Goal: Task Accomplishment & Management: Understand process/instructions

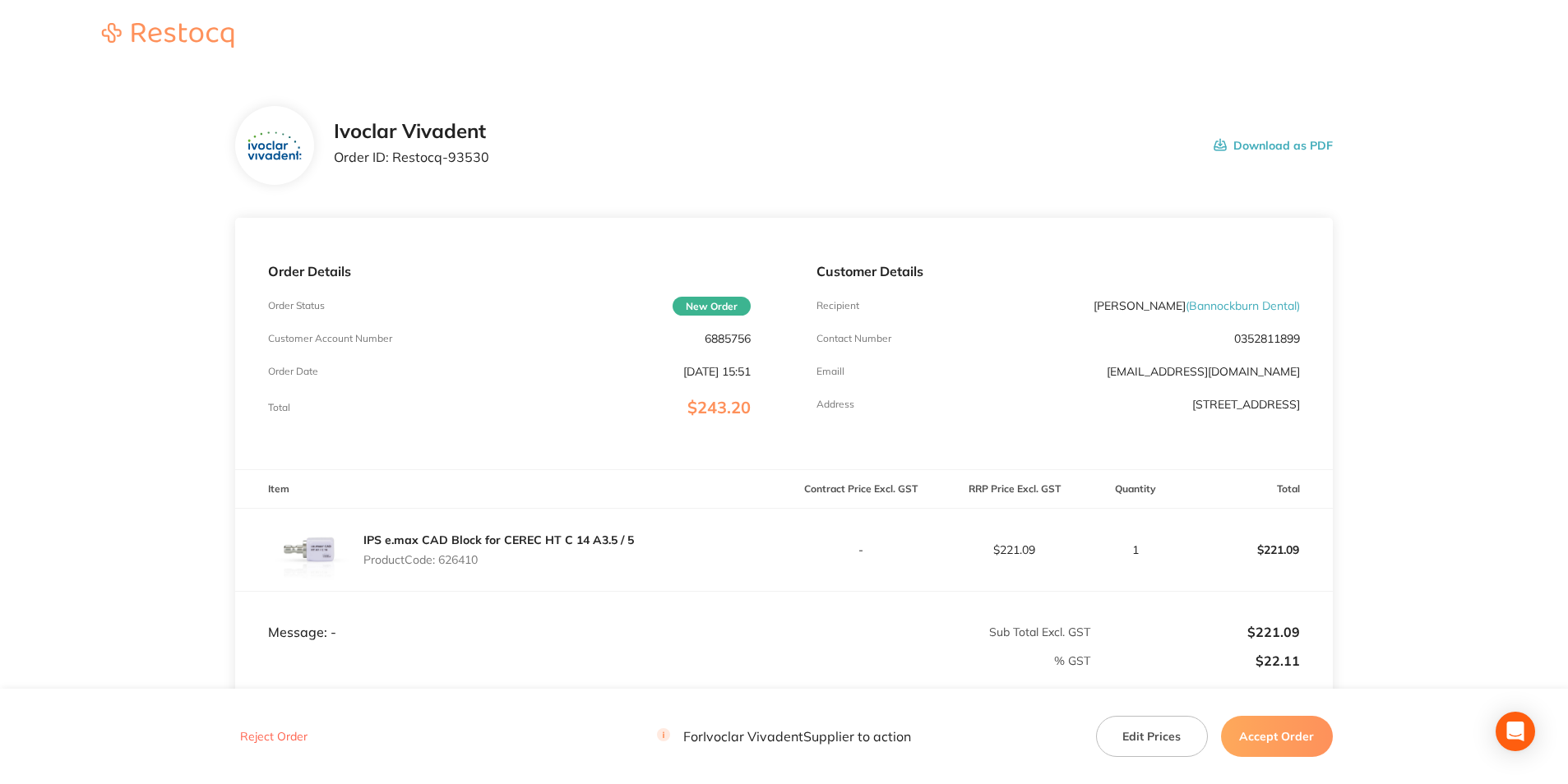
click at [727, 341] on p "6885756" at bounding box center [727, 339] width 46 height 13
copy p "6885756"
drag, startPoint x: 390, startPoint y: 158, endPoint x: 528, endPoint y: 158, distance: 138.0
click at [528, 158] on div "Ivoclar Vivadent Order ID: Restocq- 93530 Download as PDF" at bounding box center [833, 145] width 999 height 51
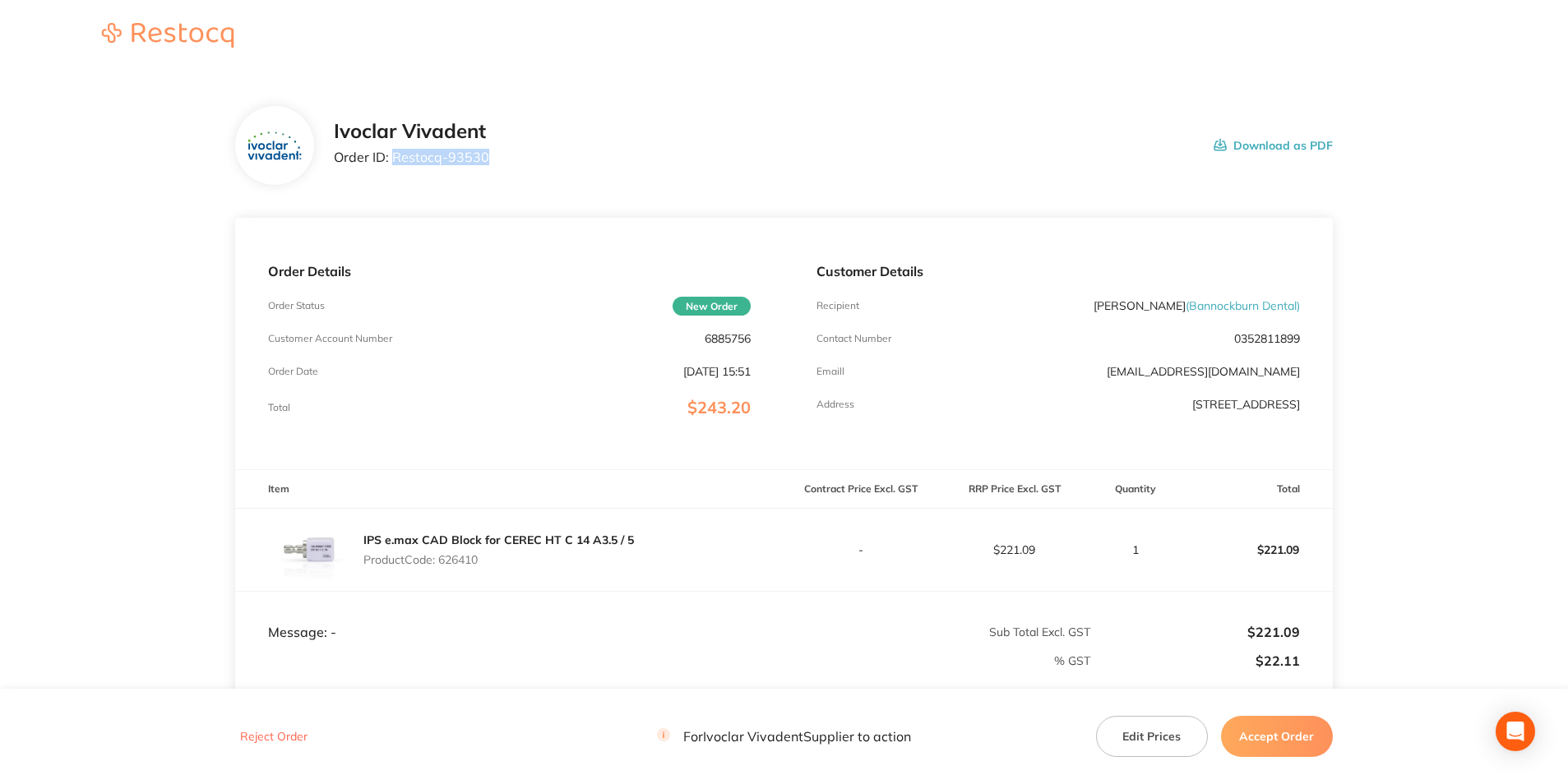
copy p "Restocq- 93530"
click at [463, 566] on div "IPS e.max CAD Block for CEREC HT C 14 A3.5 / 5 Product Code: 626410" at bounding box center [498, 549] width 270 height 46
click at [463, 558] on p "Product Code: 626410" at bounding box center [498, 559] width 270 height 13
click at [457, 563] on p "Product Code: 626410" at bounding box center [498, 559] width 270 height 13
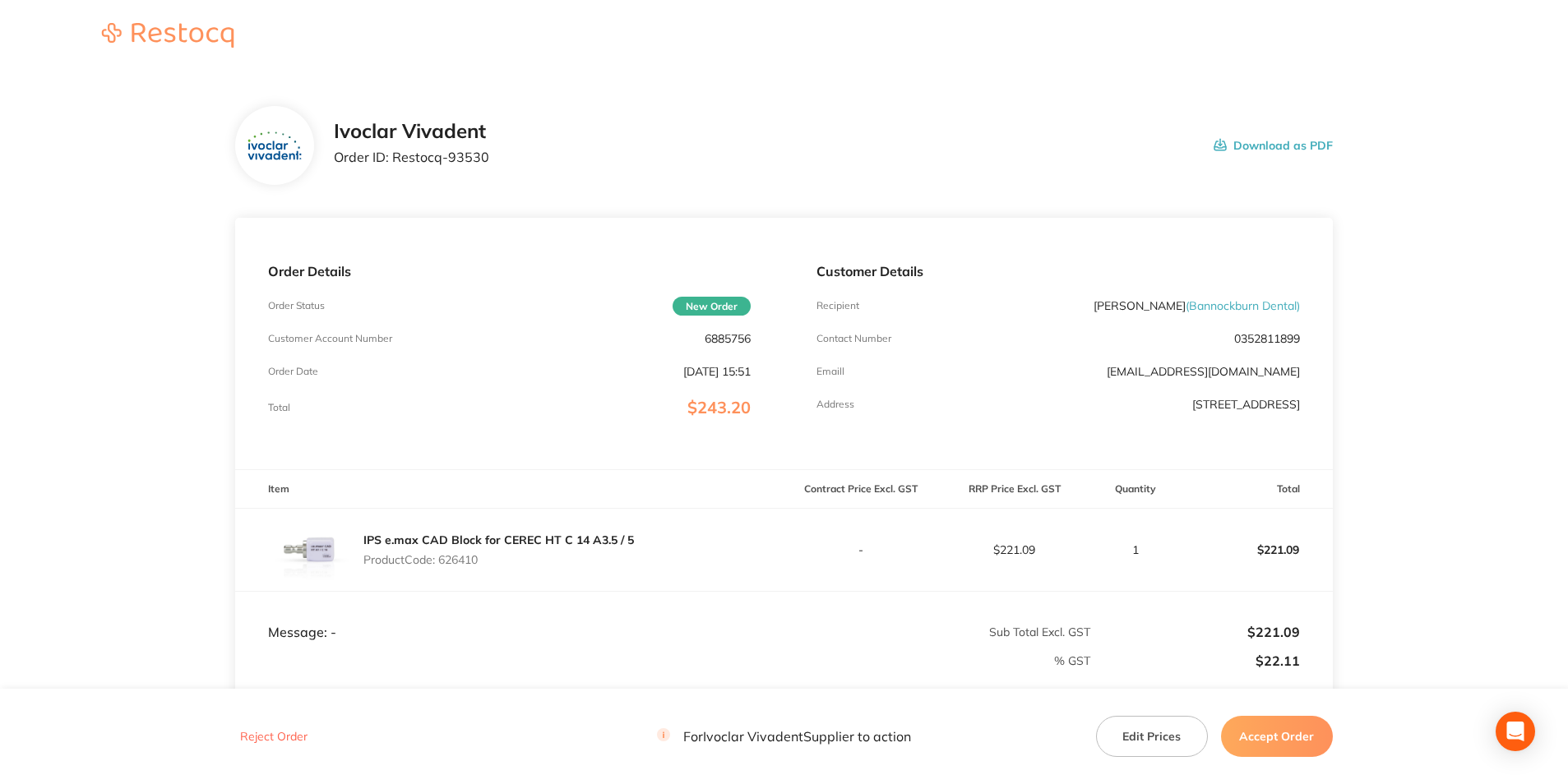
click at [457, 563] on p "Product Code: 626410" at bounding box center [498, 559] width 270 height 13
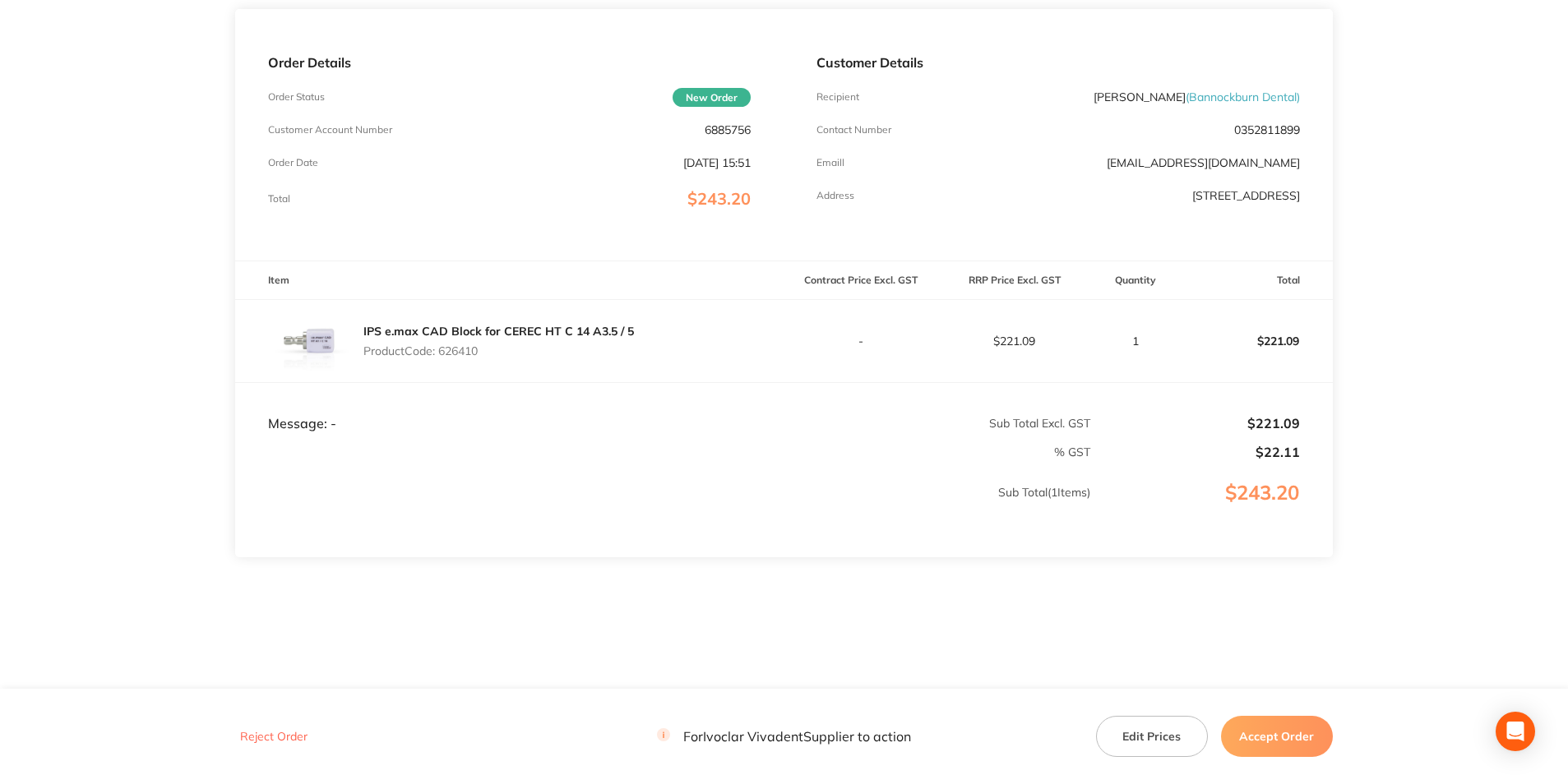
scroll to position [127, 0]
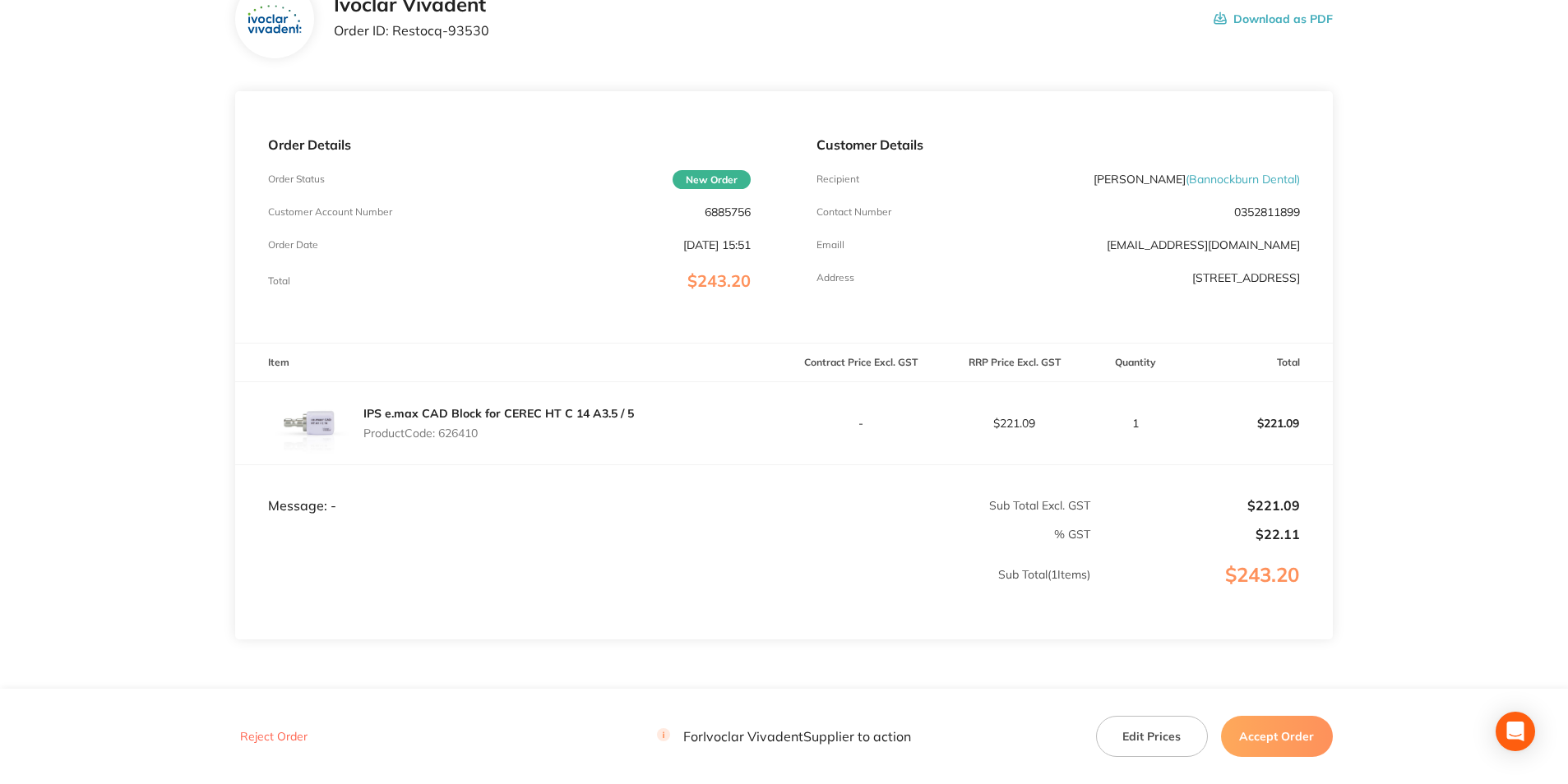
click at [1290, 741] on button "Accept Order" at bounding box center [1276, 736] width 112 height 41
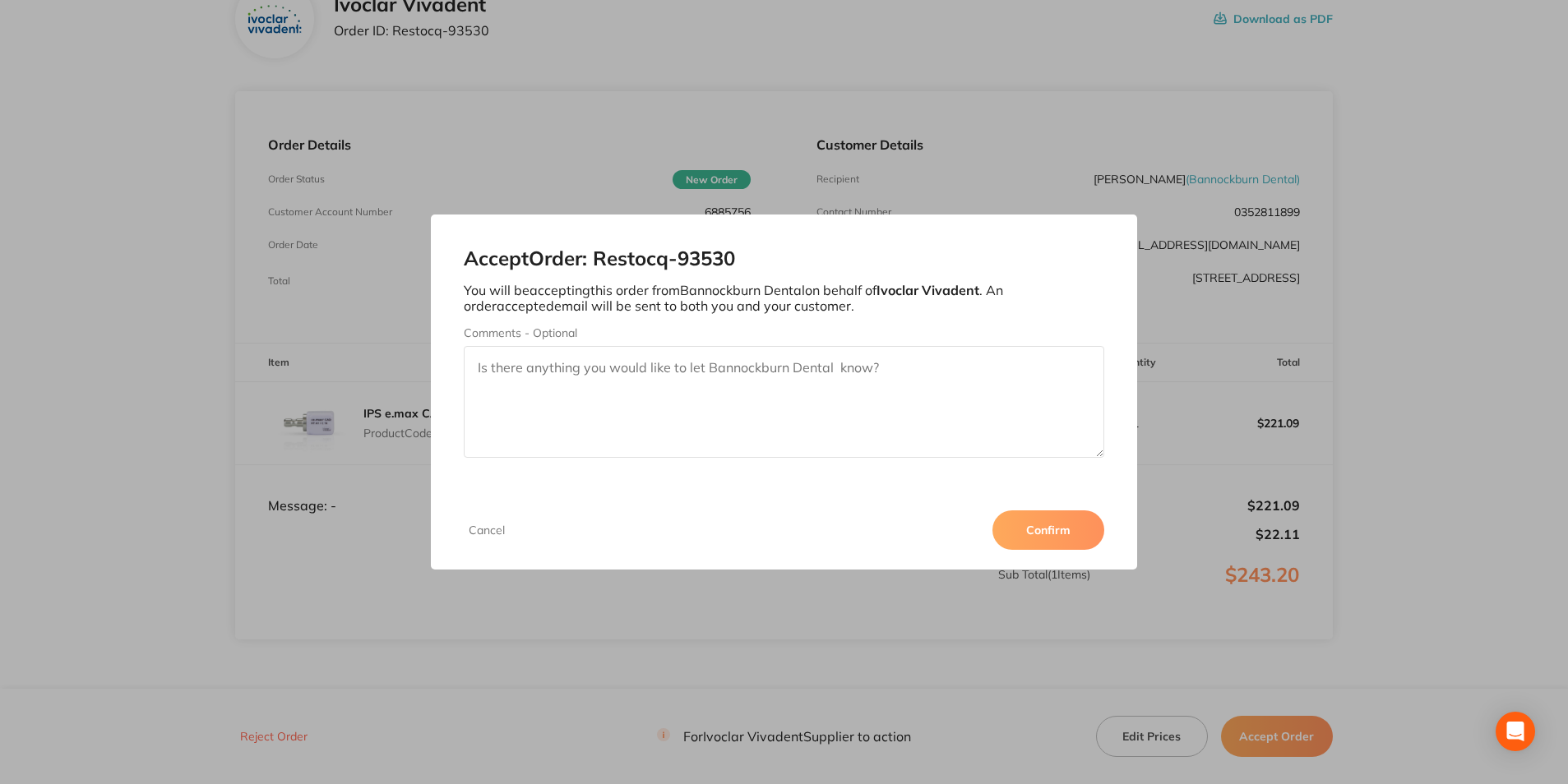
click at [815, 367] on textarea "Comments - Optional" at bounding box center [784, 402] width 639 height 112
drag, startPoint x: 567, startPoint y: 371, endPoint x: 455, endPoint y: 378, distance: 112.2
click at [455, 378] on div "Accept Order: Restocq- 93530 You will be accepting this order from Bannockburn …" at bounding box center [783, 352] width 706 height 276
type textarea "3011286360"
click at [1060, 526] on button "Confirm" at bounding box center [1048, 530] width 112 height 39
